Goal: Task Accomplishment & Management: Complete application form

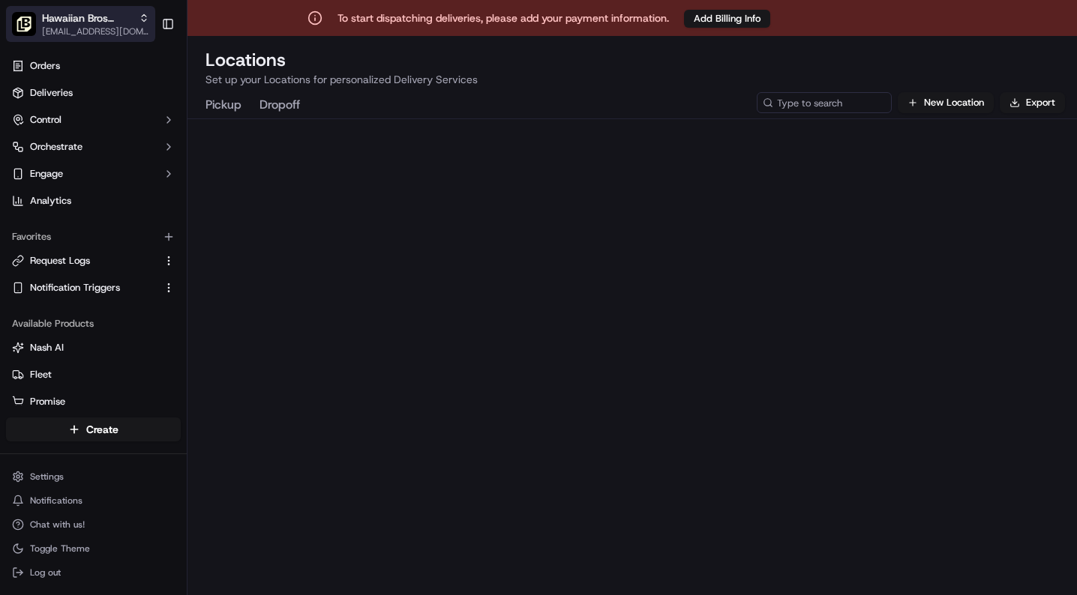
click at [102, 25] on span "[EMAIL_ADDRESS][DOMAIN_NAME]" at bounding box center [95, 31] width 107 height 12
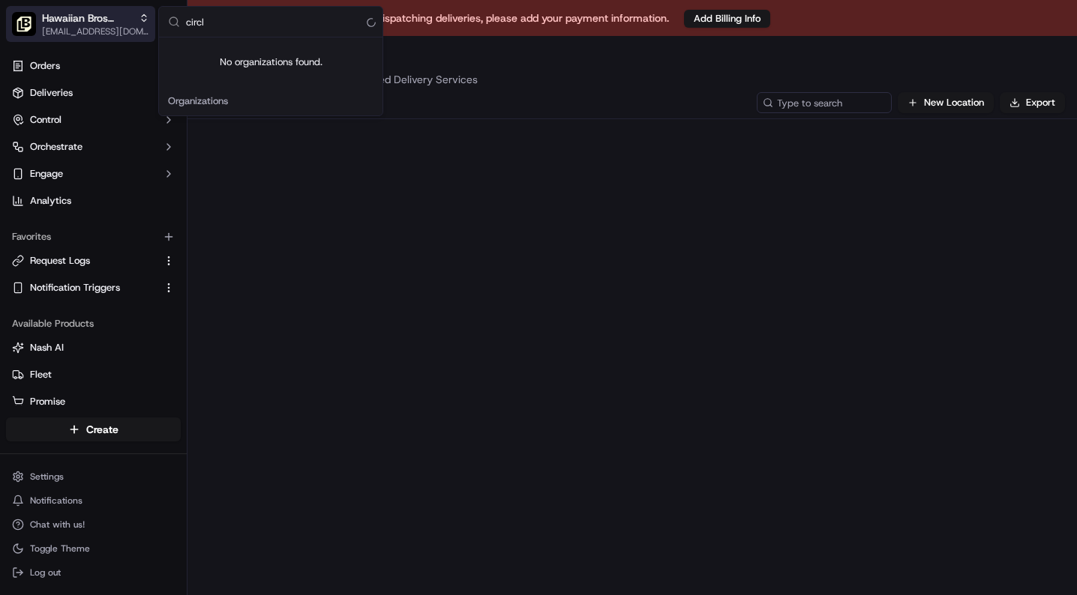
type input "circle"
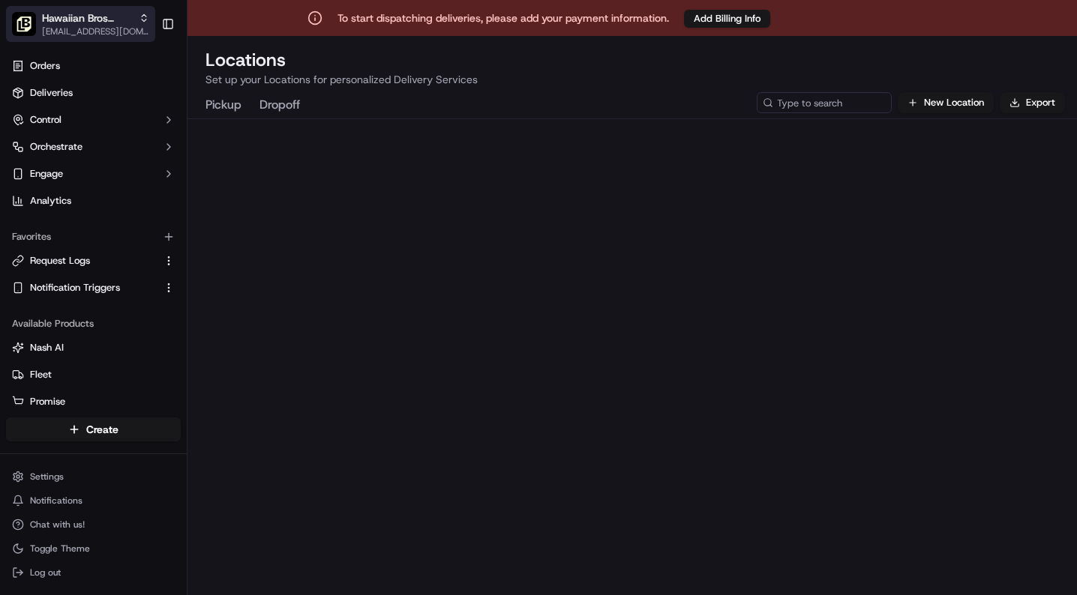
click at [125, 18] on span "Hawaiian Bros (City Circle Eats)" at bounding box center [87, 17] width 91 height 15
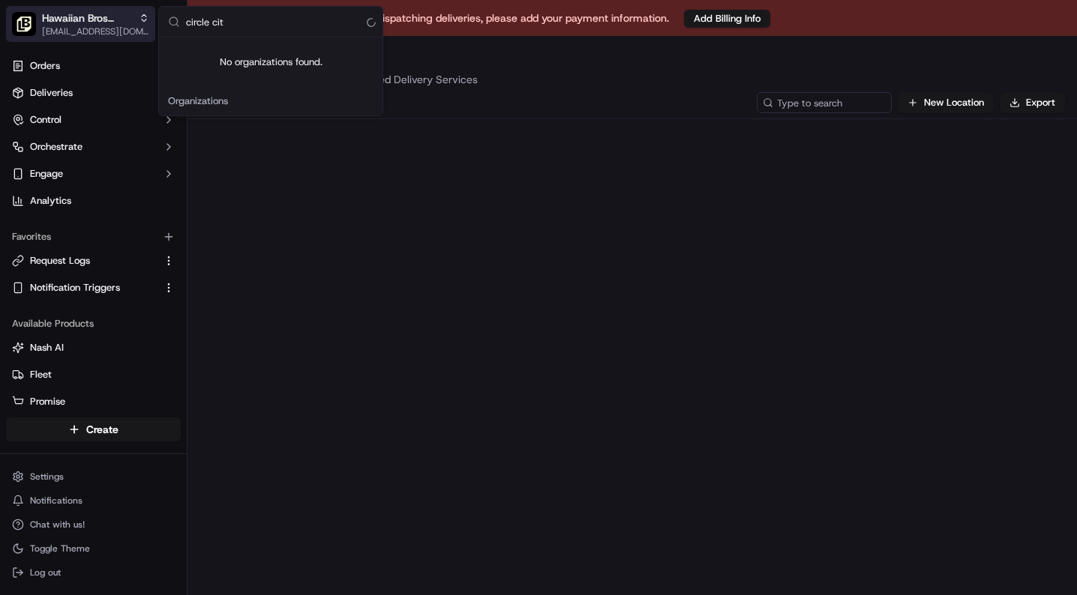
type input "circle city"
click at [43, 463] on div "Settings Notifications Chat with us! Toggle Theme Log out" at bounding box center [93, 524] width 187 height 129
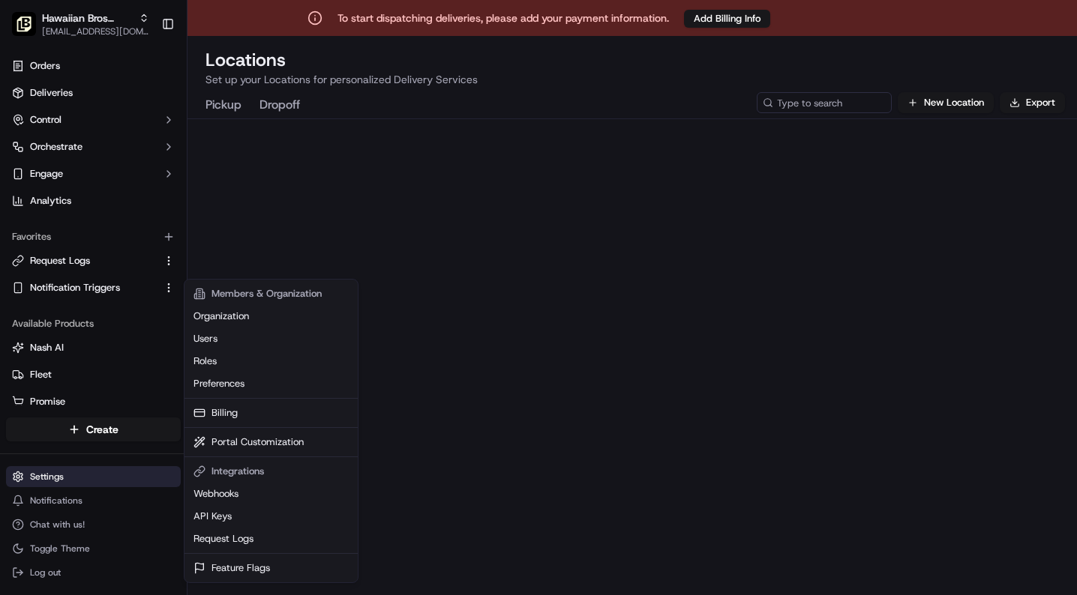
click at [40, 469] on html "To start dispatching deliveries, please add your payment information. Add Billi…" at bounding box center [538, 297] width 1077 height 595
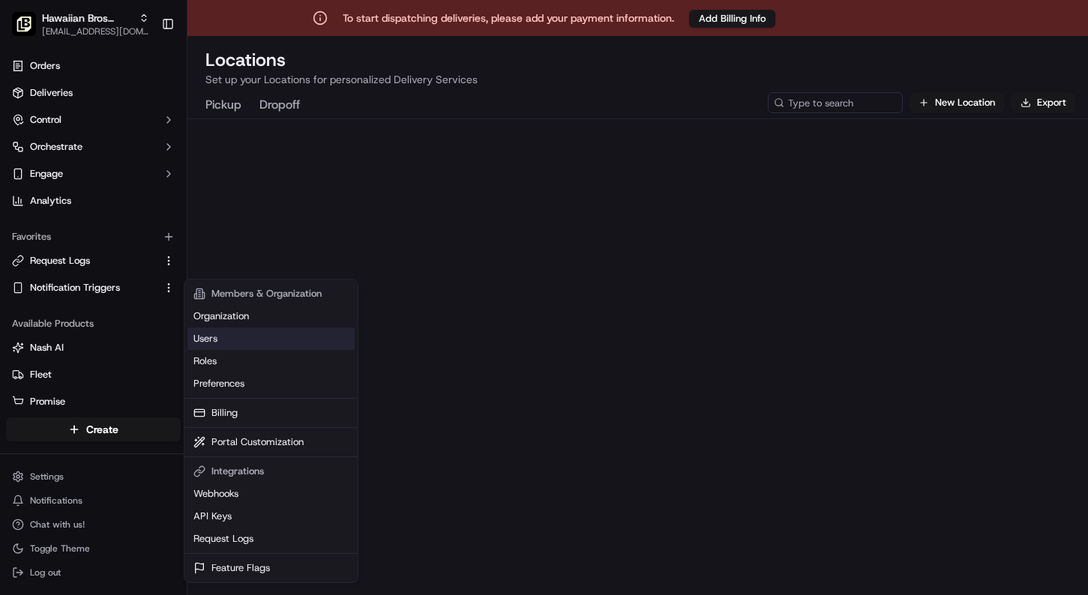
click at [243, 336] on link "Users" at bounding box center [270, 339] width 167 height 22
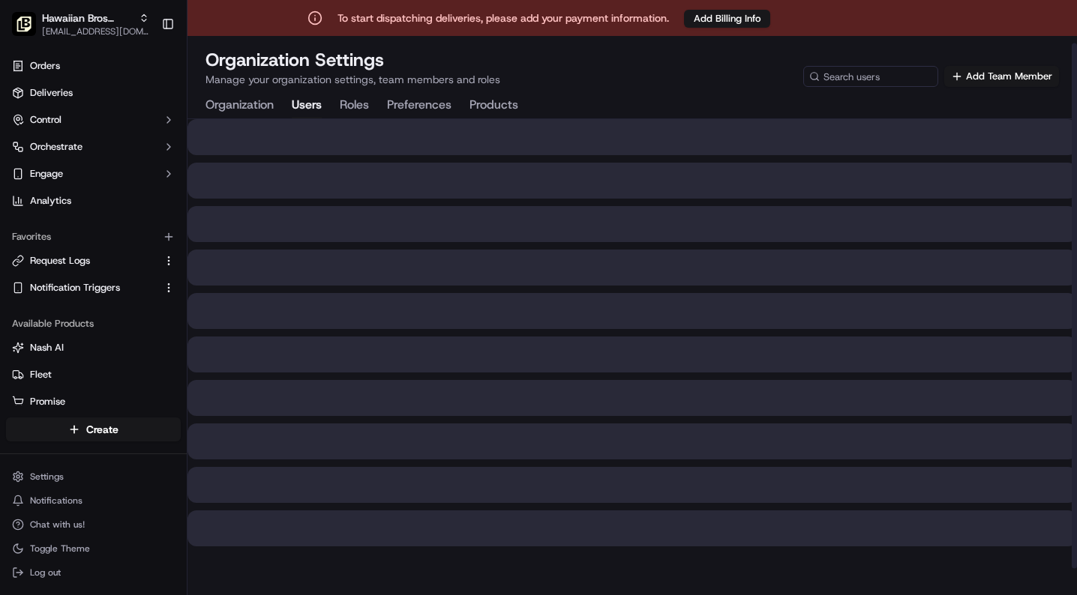
scroll to position [13, 0]
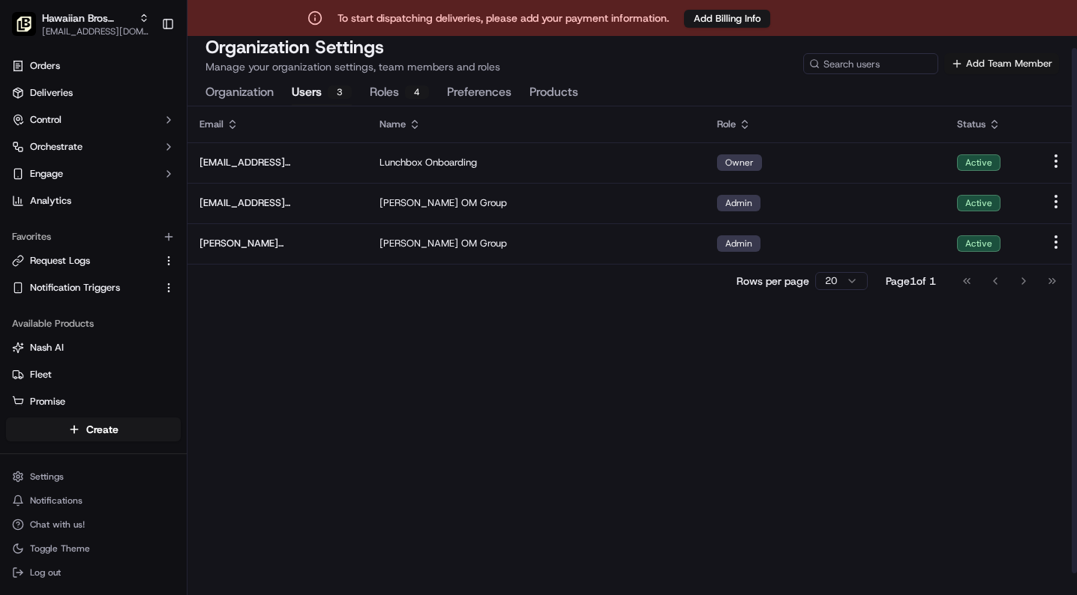
click at [1018, 64] on button "Add Team Member" at bounding box center [1001, 63] width 115 height 21
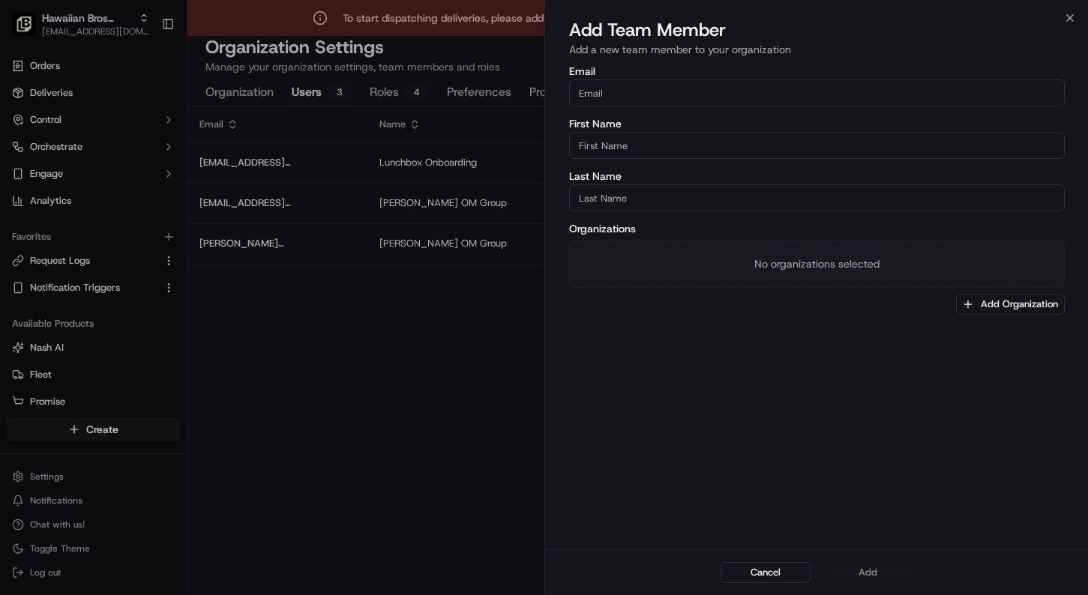
click at [765, 82] on input "Email" at bounding box center [817, 92] width 496 height 27
paste input "[PERSON_NAME][EMAIL_ADDRESS][DOMAIN_NAME]"
type input "[PERSON_NAME][EMAIL_ADDRESS][DOMAIN_NAME]"
click at [688, 140] on input "First Name" at bounding box center [817, 145] width 496 height 27
type input "[PERSON_NAME]"
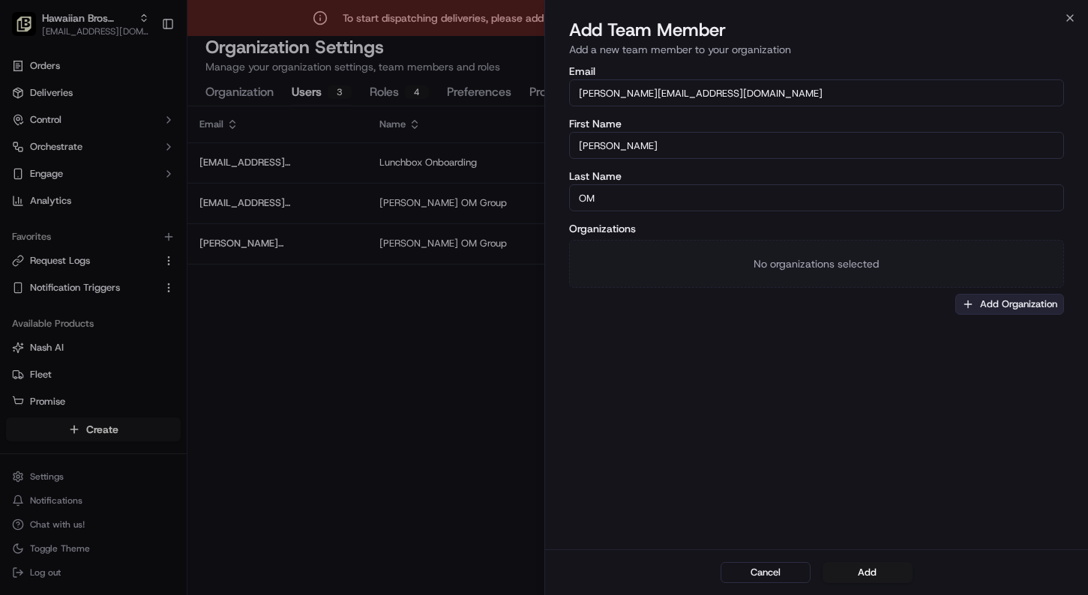
type input "OM"
click at [998, 312] on button "Add Organization" at bounding box center [1009, 304] width 109 height 21
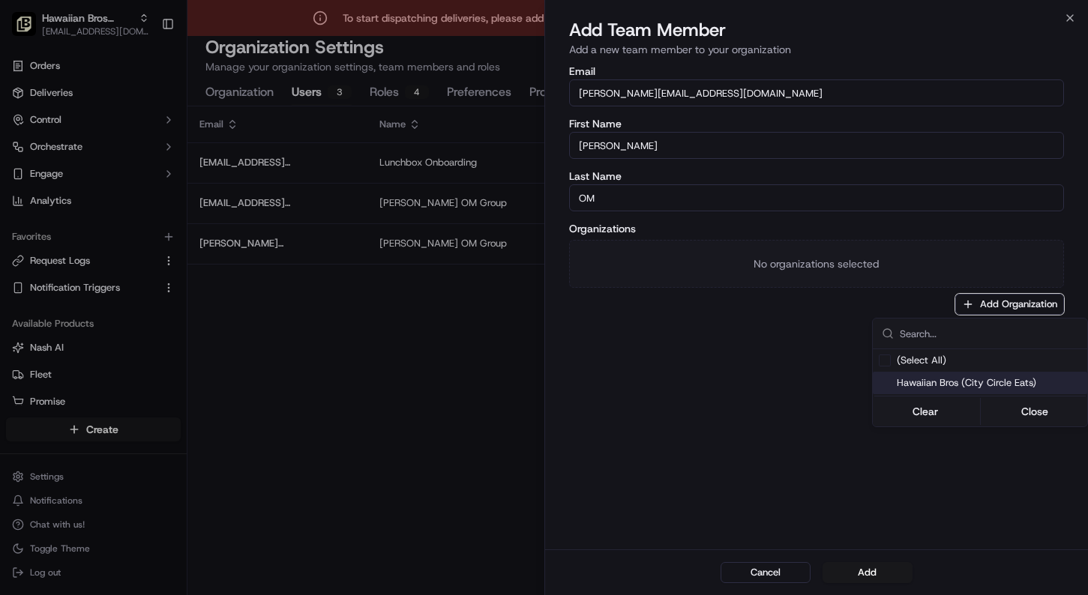
click at [952, 386] on span "Hawaiian Bros (City Circle Eats)" at bounding box center [989, 382] width 184 height 13
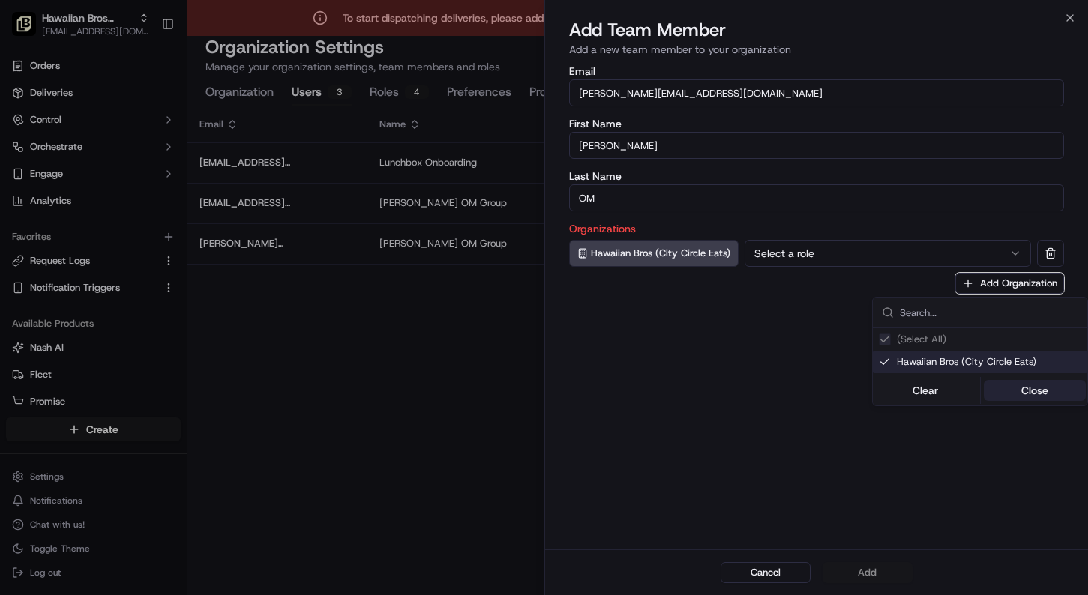
click at [1009, 391] on button "Close" at bounding box center [1035, 390] width 103 height 21
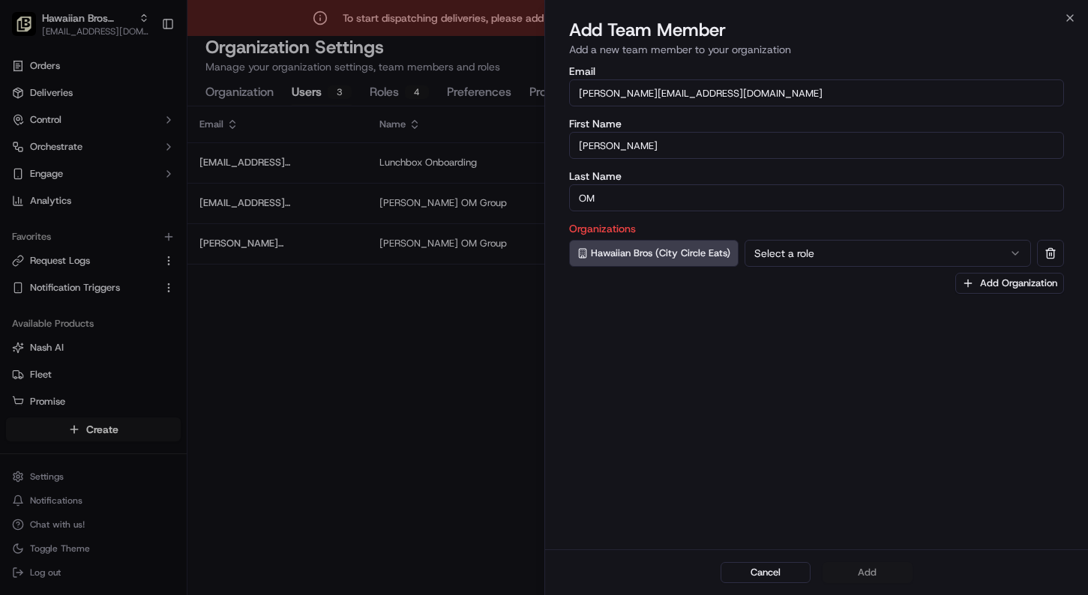
click at [886, 246] on button "Select a role" at bounding box center [888, 253] width 287 height 27
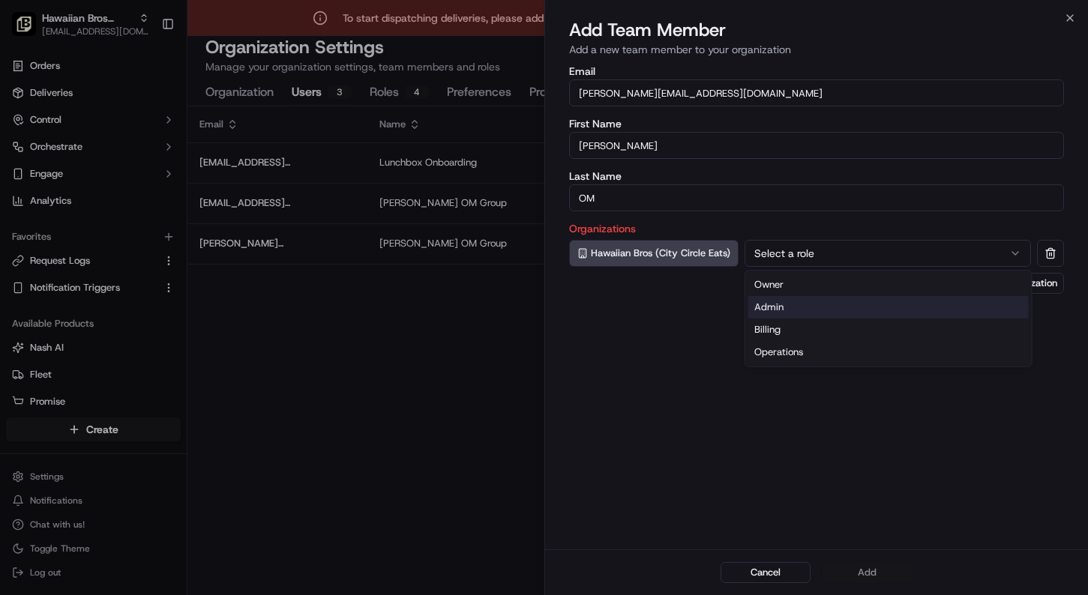
drag, startPoint x: 844, startPoint y: 282, endPoint x: 843, endPoint y: 304, distance: 21.8
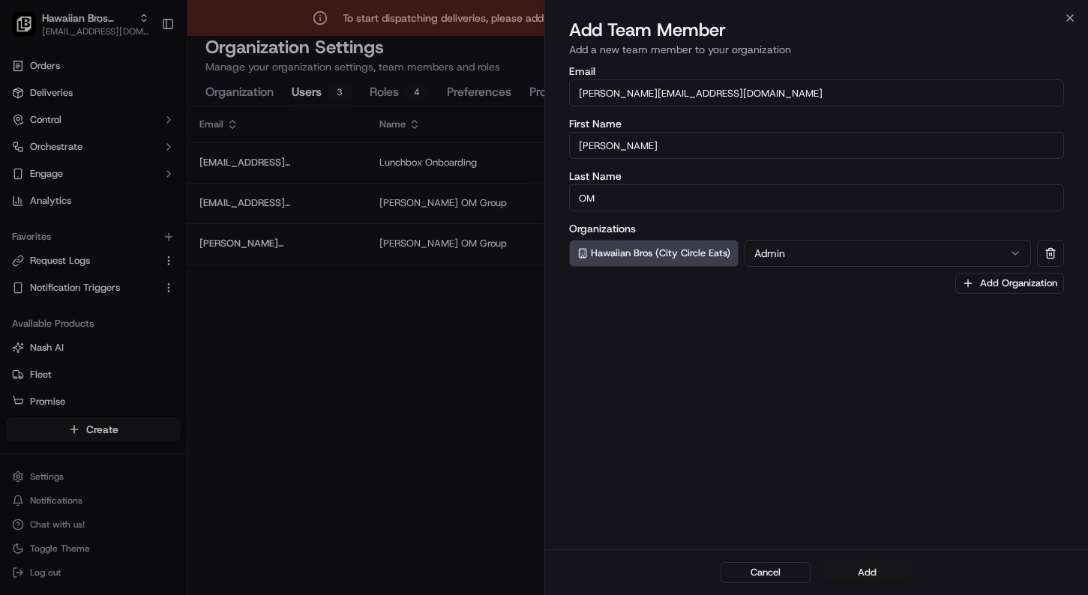
click at [856, 571] on button "Add" at bounding box center [868, 572] width 90 height 21
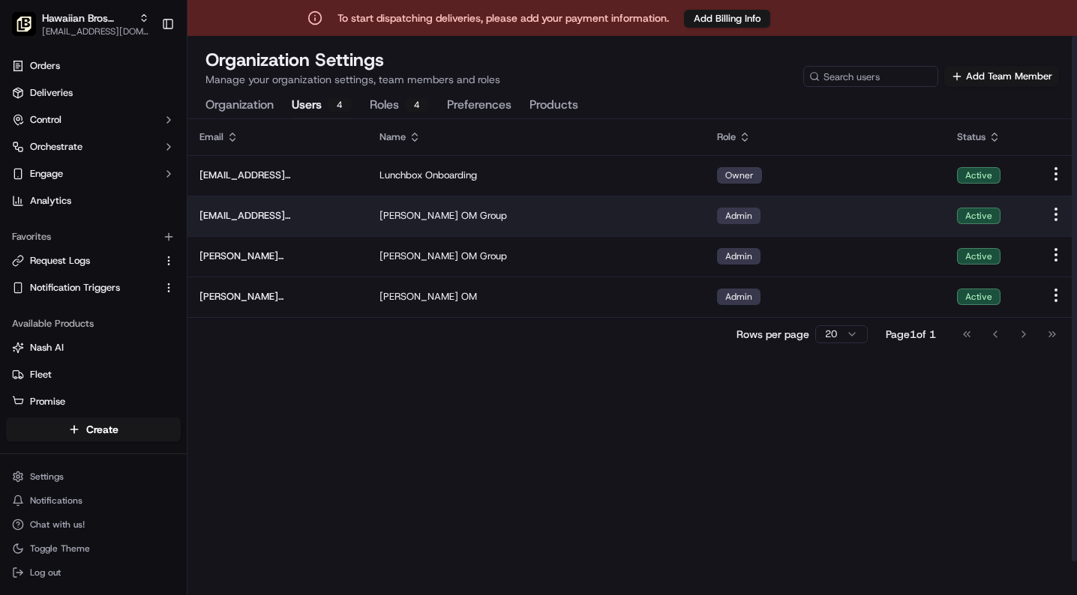
click at [301, 214] on span "[EMAIL_ADDRESS][DOMAIN_NAME]" at bounding box center [277, 215] width 156 height 13
